Goal: Task Accomplishment & Management: Manage account settings

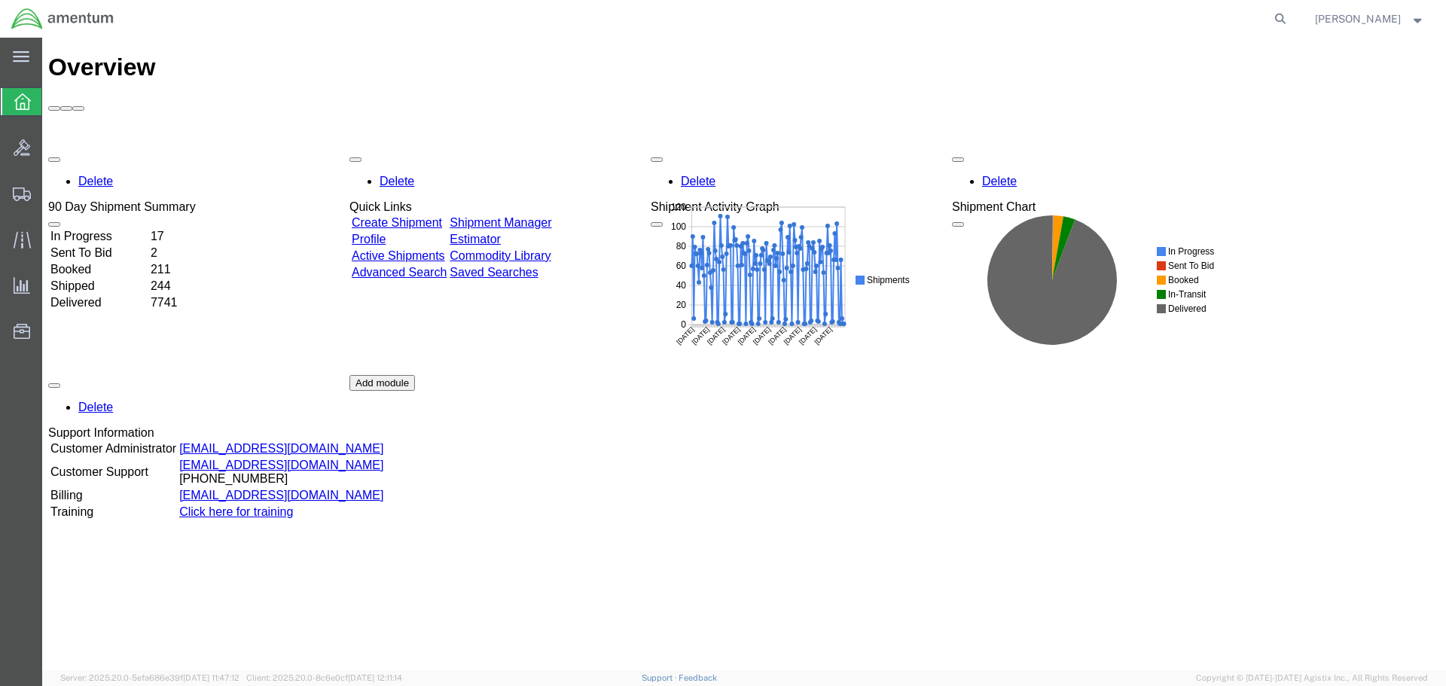
click at [551, 216] on link "Shipment Manager" at bounding box center [501, 222] width 102 height 13
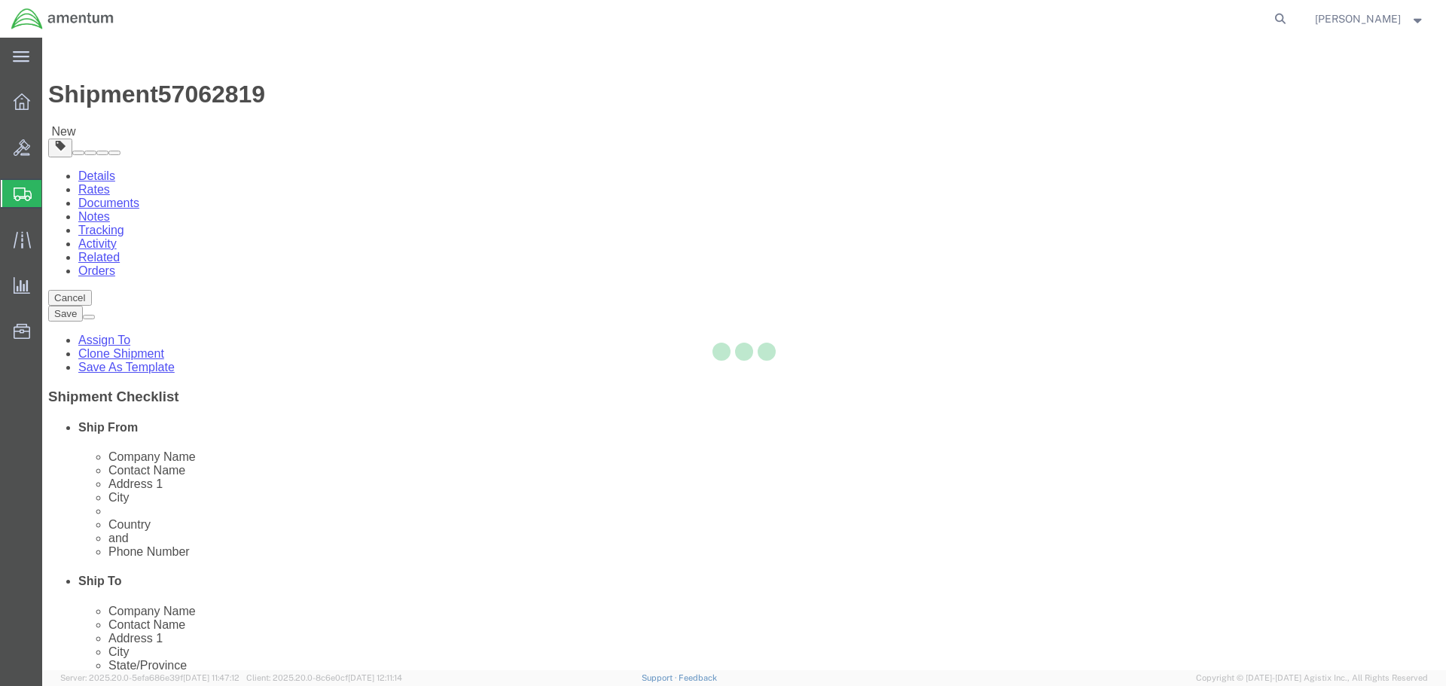
select select "42682"
select select
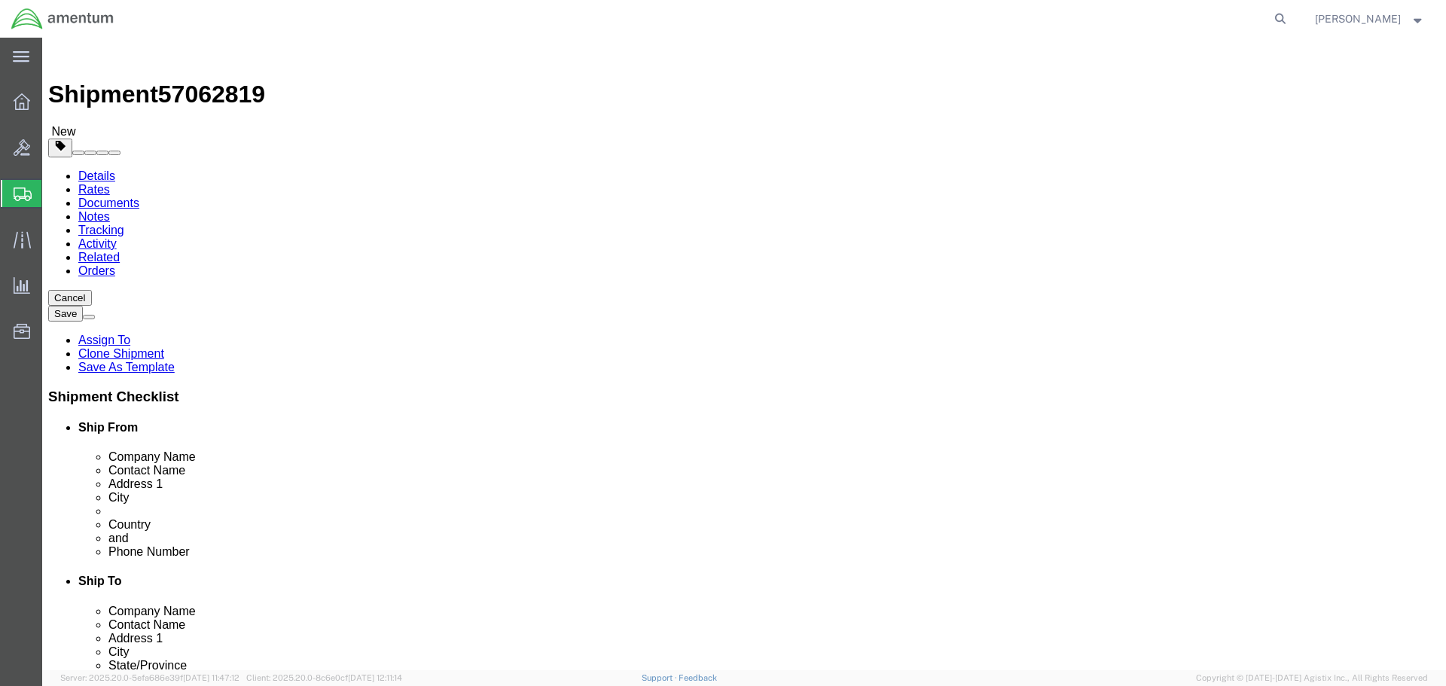
click input "404.767.5800"
type input "[PHONE_NUMBER]"
click button "Rate Shipment"
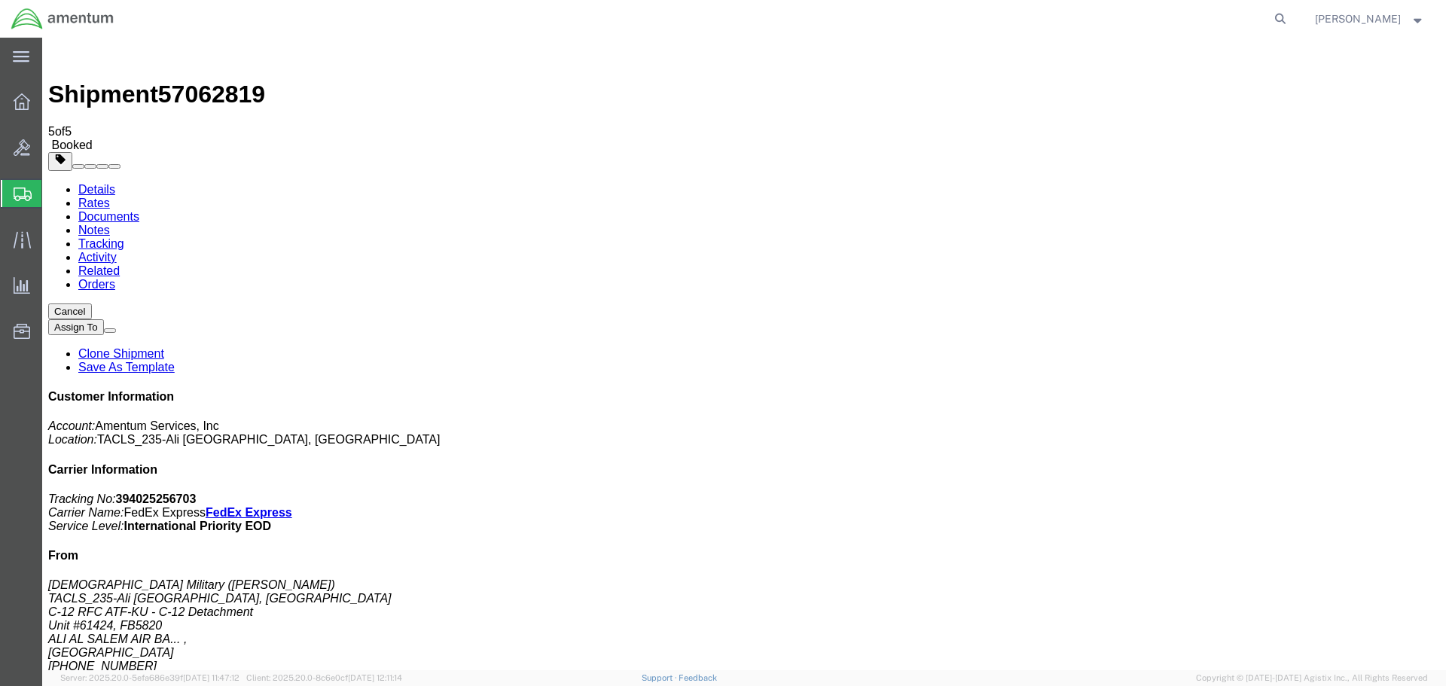
drag, startPoint x: 170, startPoint y: 327, endPoint x: 184, endPoint y: 308, distance: 23.6
